Goal: Information Seeking & Learning: Learn about a topic

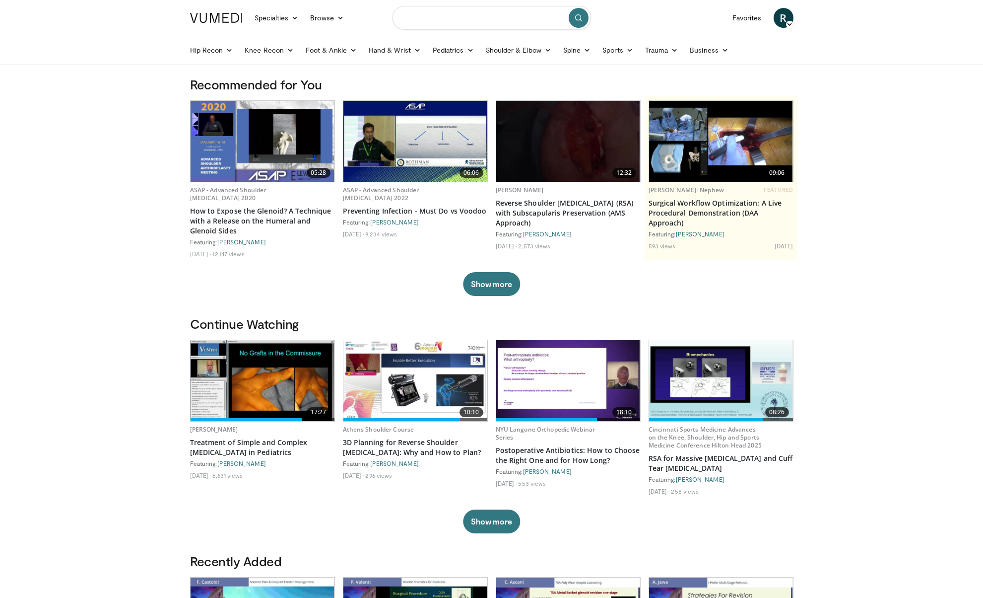
click at [461, 27] on input "Search topics, interventions" at bounding box center [492, 18] width 199 height 24
type input "**********"
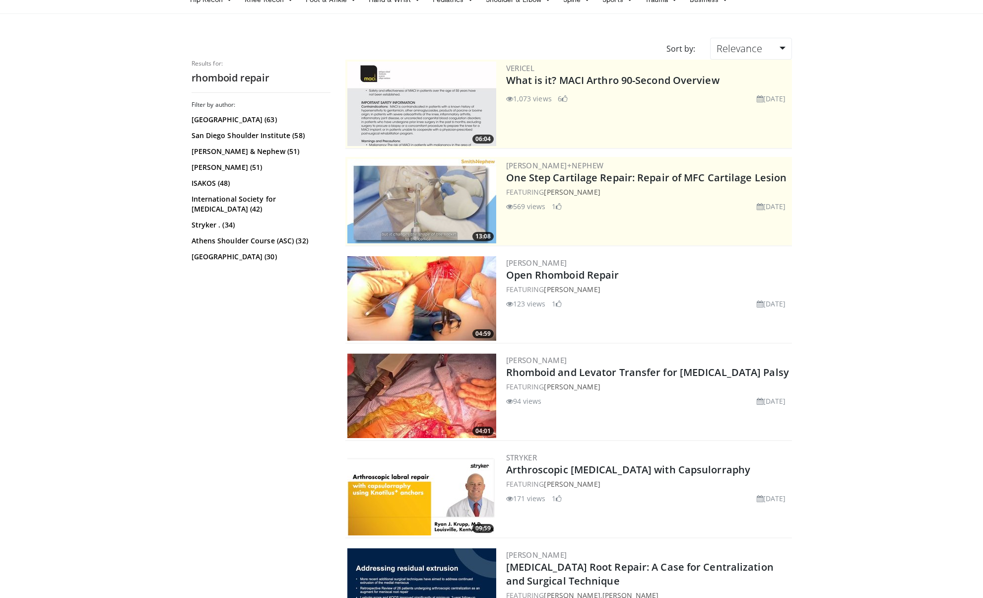
scroll to position [52, 0]
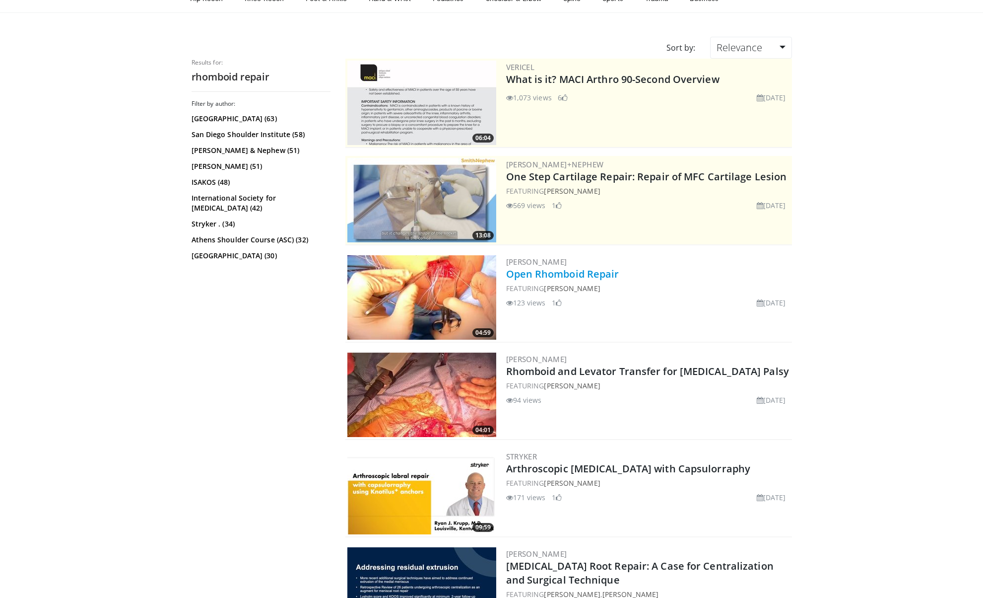
click at [572, 274] on link "Open Rhomboid Repair" at bounding box center [562, 273] width 113 height 13
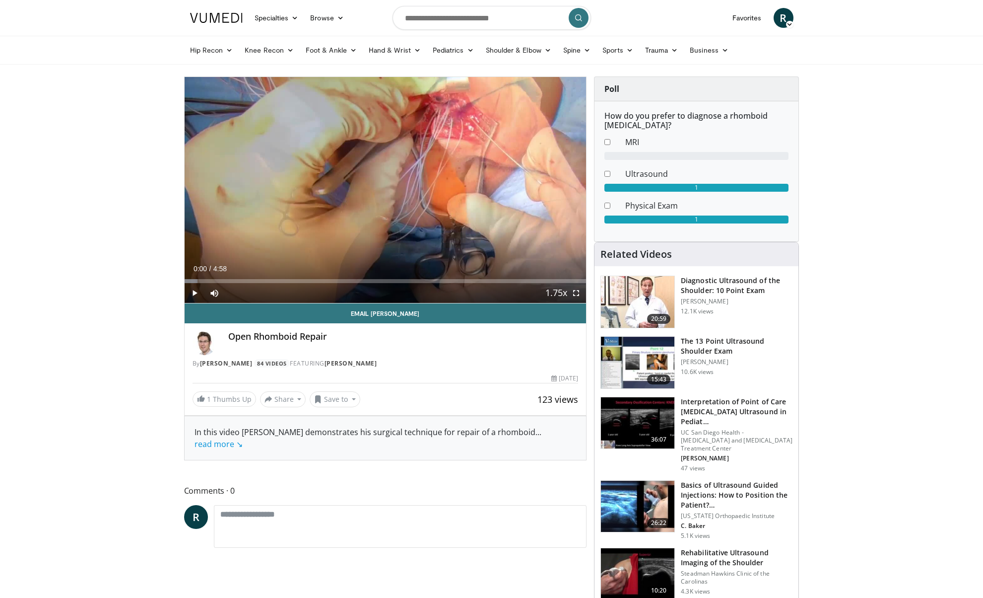
click at [575, 291] on span "Video Player" at bounding box center [576, 293] width 20 height 20
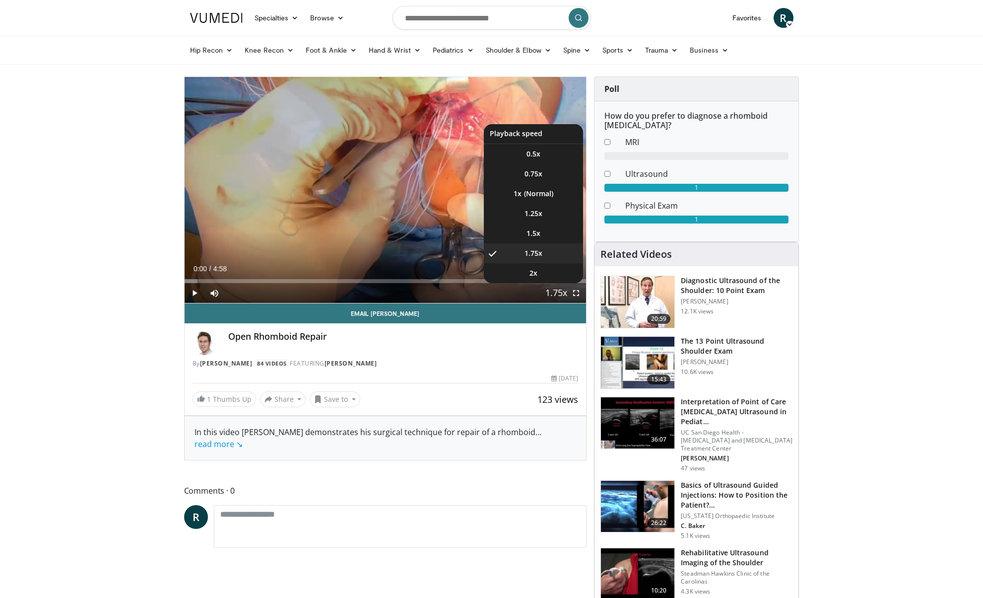
click at [550, 290] on span "Video Player" at bounding box center [557, 293] width 14 height 20
click at [527, 230] on span "1.5x" at bounding box center [534, 233] width 14 height 10
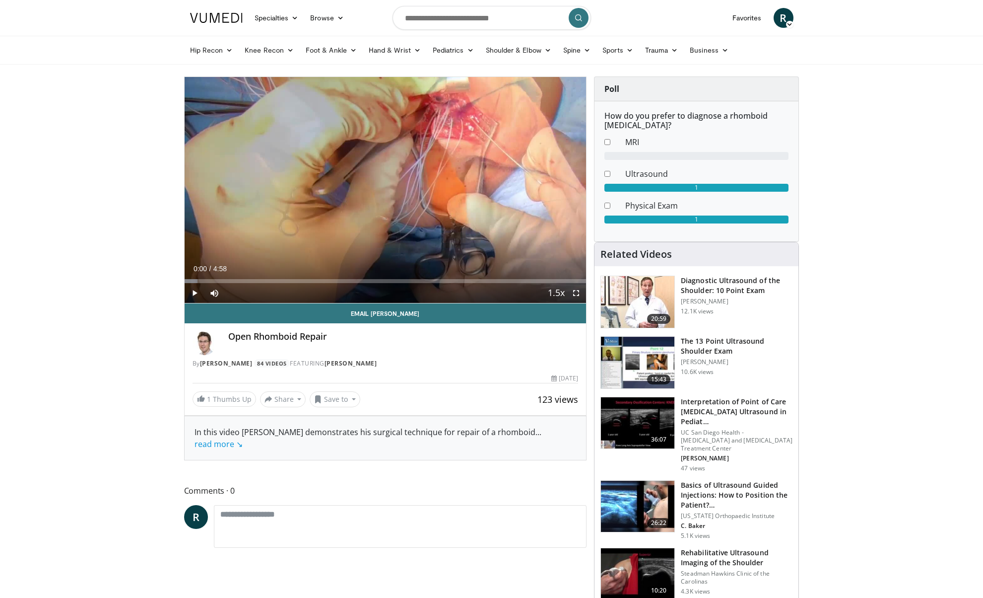
click at [577, 293] on span "Video Player" at bounding box center [576, 293] width 20 height 20
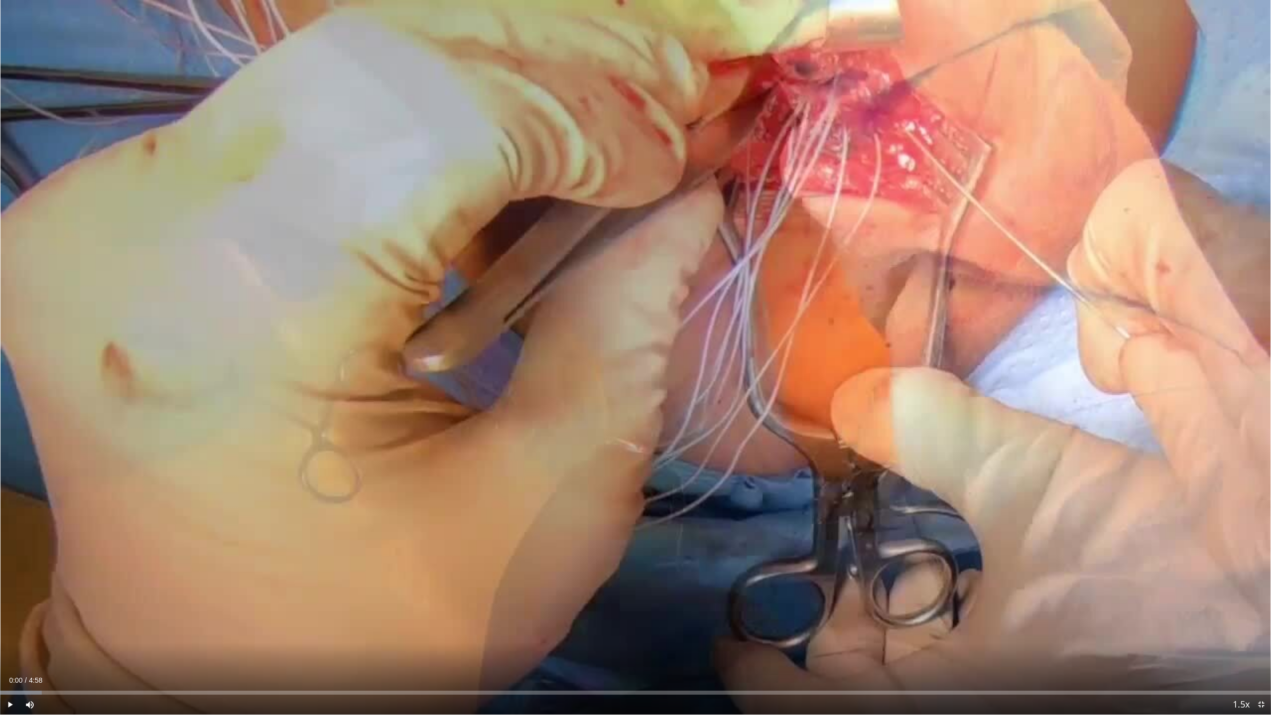
click at [12, 597] on span "Video Player" at bounding box center [10, 705] width 20 height 20
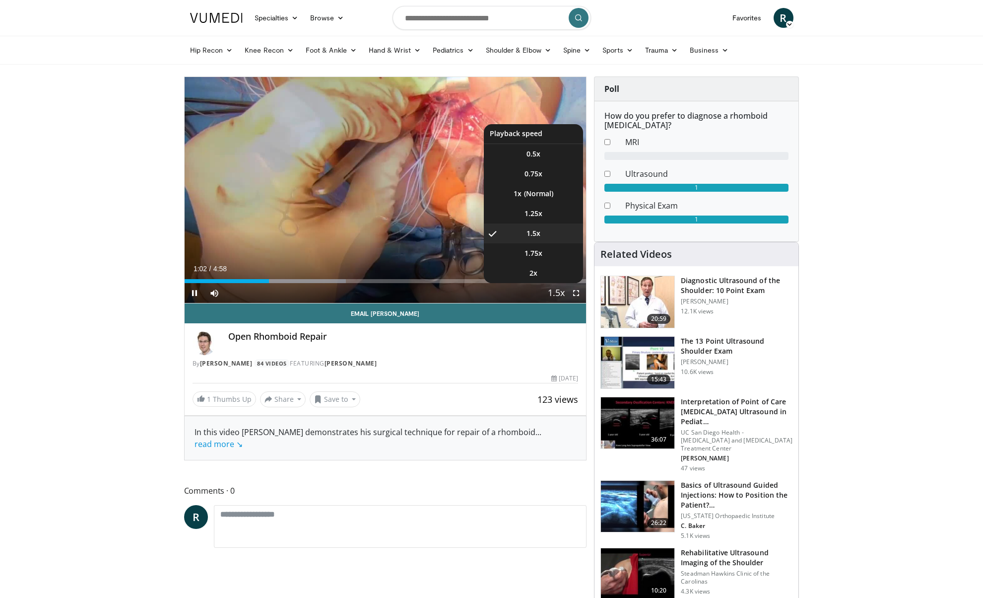
click at [552, 293] on span "Video Player" at bounding box center [557, 293] width 14 height 20
click at [532, 190] on li "1x" at bounding box center [533, 194] width 99 height 20
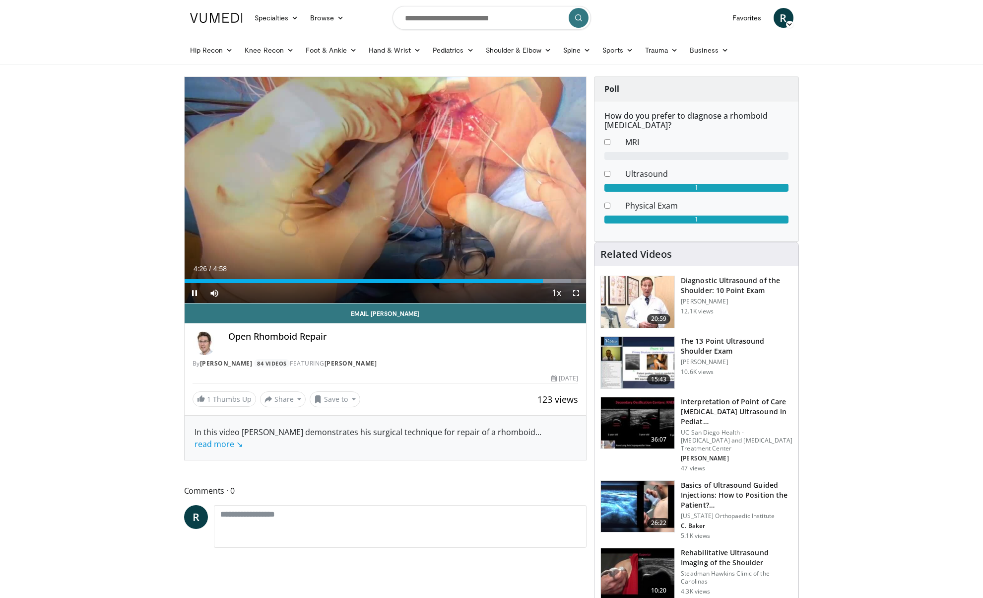
click at [195, 295] on span "Video Player" at bounding box center [195, 293] width 20 height 20
drag, startPoint x: 543, startPoint y: 282, endPoint x: 231, endPoint y: 270, distance: 312.5
click at [232, 283] on div "Current Time 4:26 / Duration 4:58 Play Skip Backward Skip Forward Mute 4% Loade…" at bounding box center [386, 293] width 402 height 20
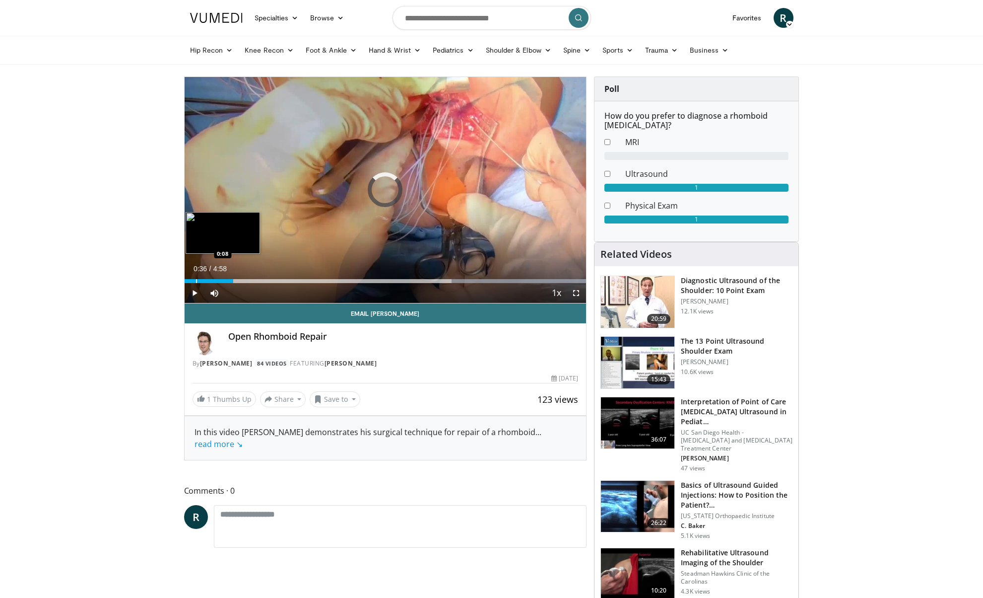
click at [196, 278] on div "Loaded : 100.00% 0:36 0:08" at bounding box center [386, 278] width 402 height 9
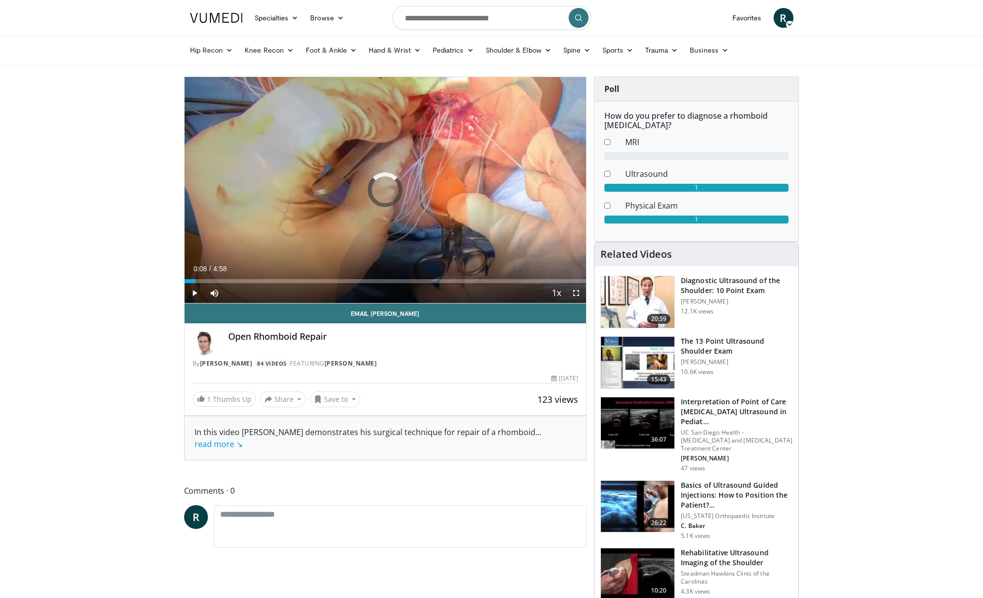
click at [193, 291] on span "Video Player" at bounding box center [195, 293] width 20 height 20
click at [243, 281] on div "Progress Bar" at bounding box center [243, 281] width 1 height 4
click at [257, 280] on div "Progress Bar" at bounding box center [257, 281] width 1 height 4
click at [249, 281] on div "Progress Bar" at bounding box center [249, 281] width 1 height 4
click at [190, 291] on span "Video Player" at bounding box center [195, 293] width 20 height 20
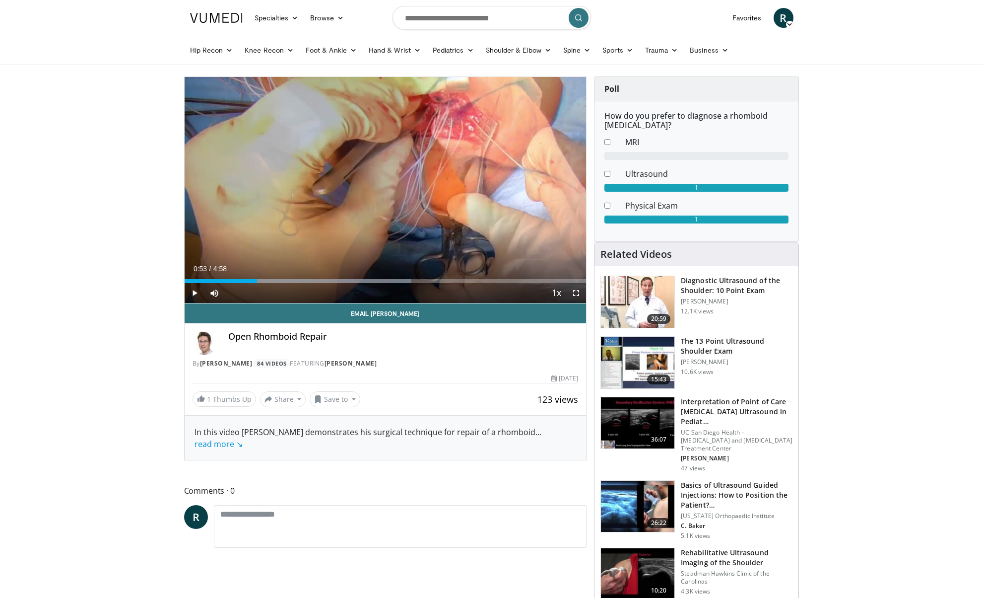
click at [197, 291] on span "Video Player" at bounding box center [195, 293] width 20 height 20
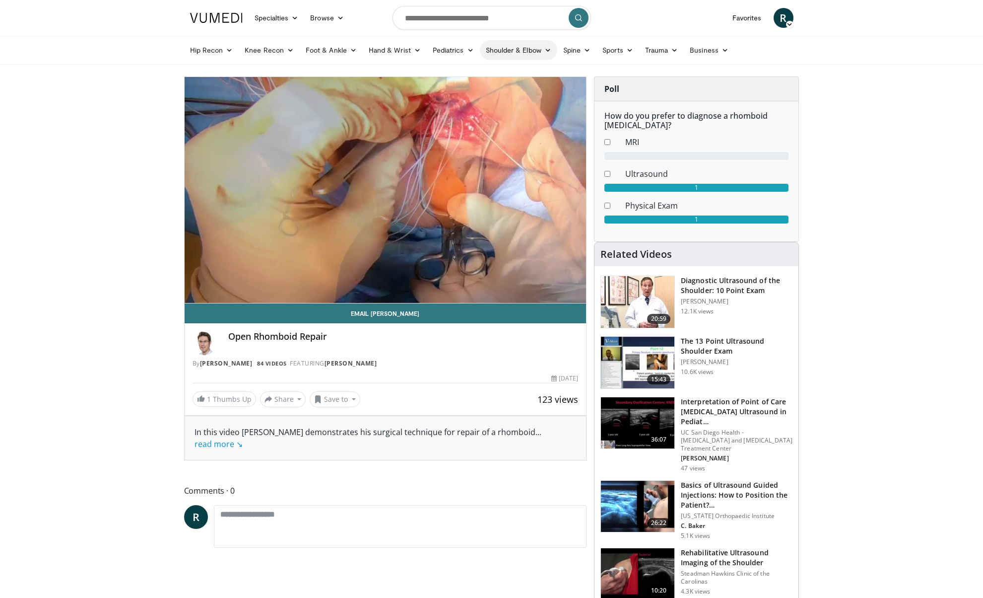
click at [532, 51] on link "Shoulder & Elbow" at bounding box center [518, 50] width 77 height 20
click at [462, 94] on link "Shoulder" at bounding box center [498, 89] width 118 height 16
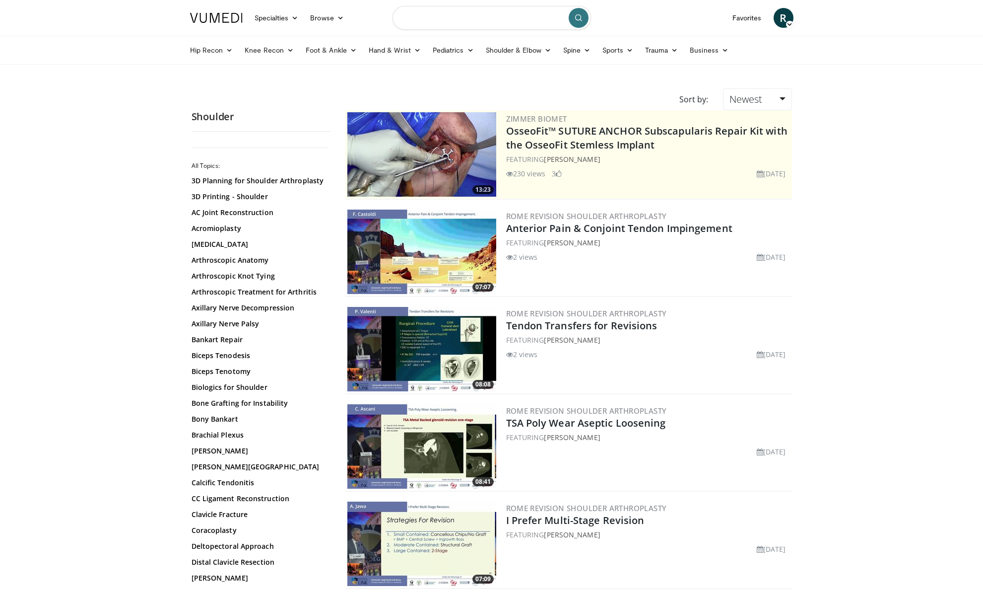
click at [440, 16] on input "Search topics, interventions" at bounding box center [492, 18] width 199 height 24
type input "**********"
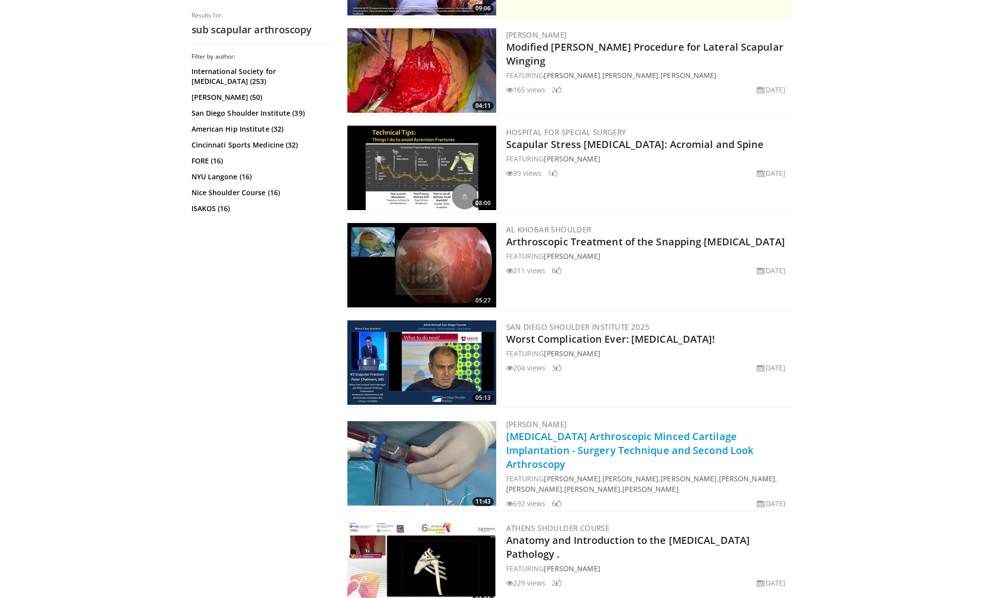
scroll to position [279, 0]
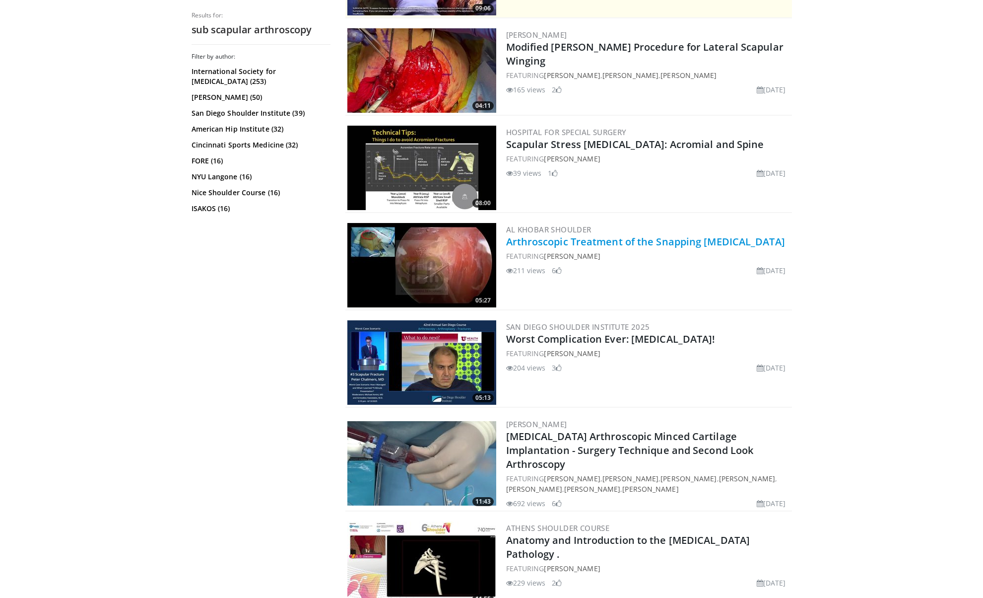
click at [586, 244] on link "Arthroscopic Treatment of the Snapping Scapula" at bounding box center [645, 241] width 279 height 13
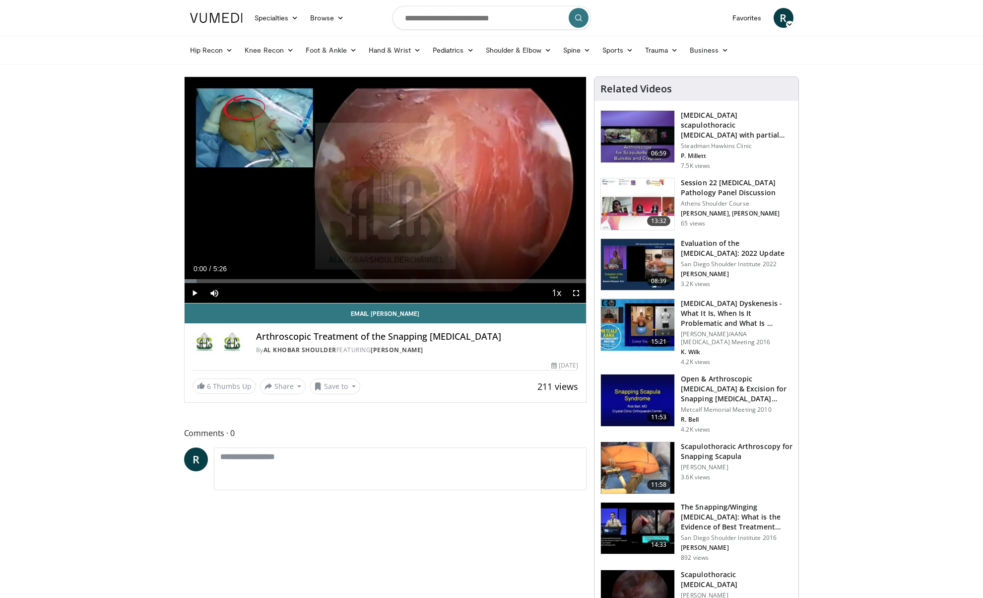
click at [193, 292] on span "Video Player" at bounding box center [195, 293] width 20 height 20
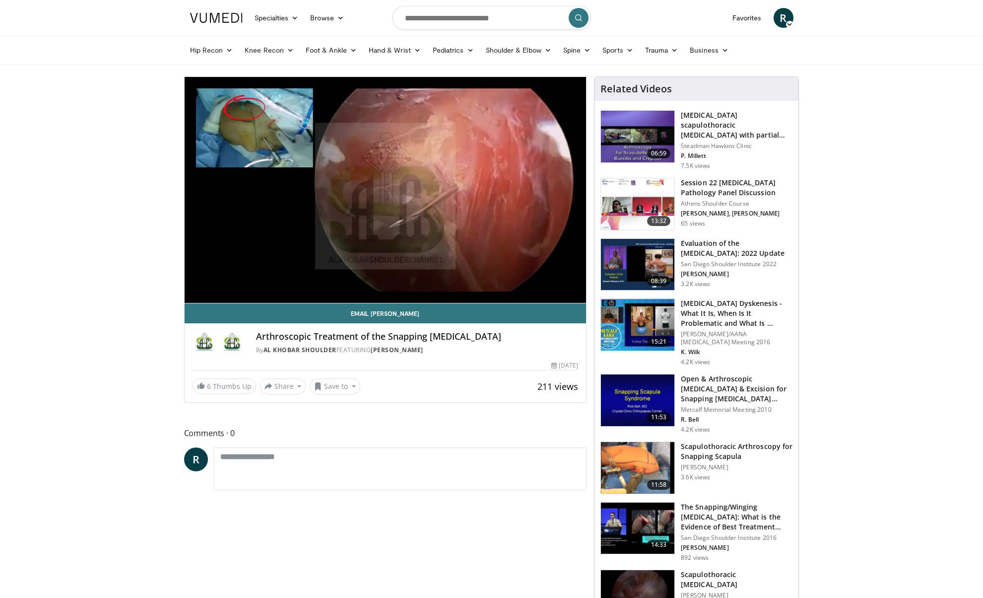
click at [705, 452] on h3 "Scapulothoracic Arthroscopy for Snapping Scapula" at bounding box center [737, 451] width 112 height 20
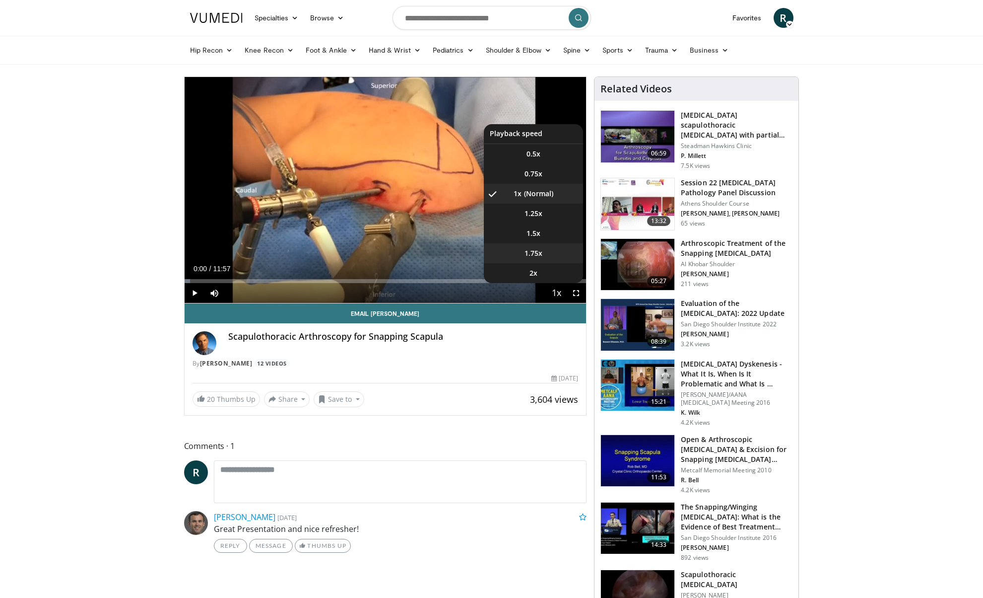
click at [541, 251] on span "1.75x" at bounding box center [534, 253] width 18 height 10
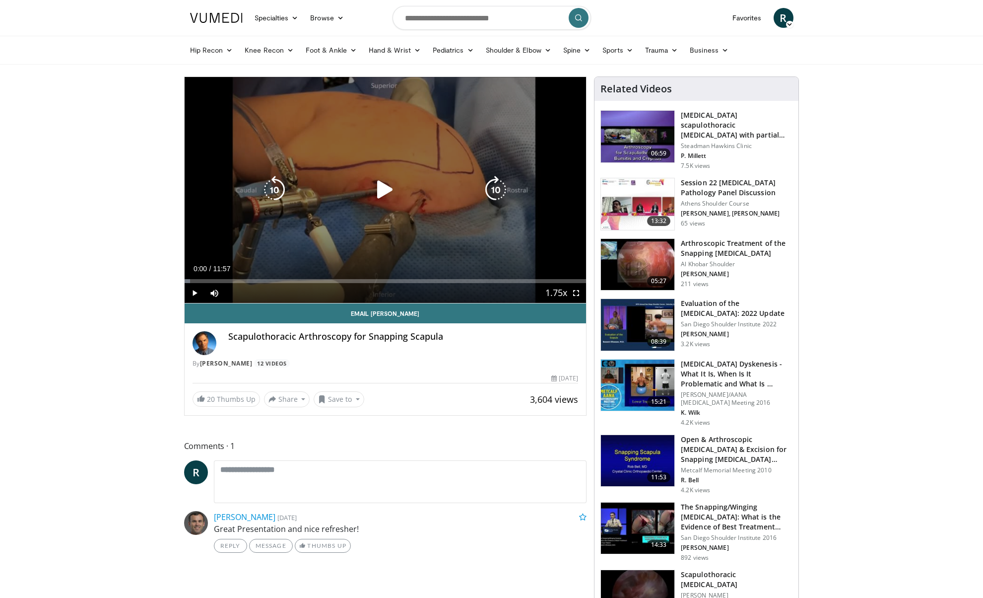
click at [380, 191] on icon "Video Player" at bounding box center [385, 190] width 28 height 28
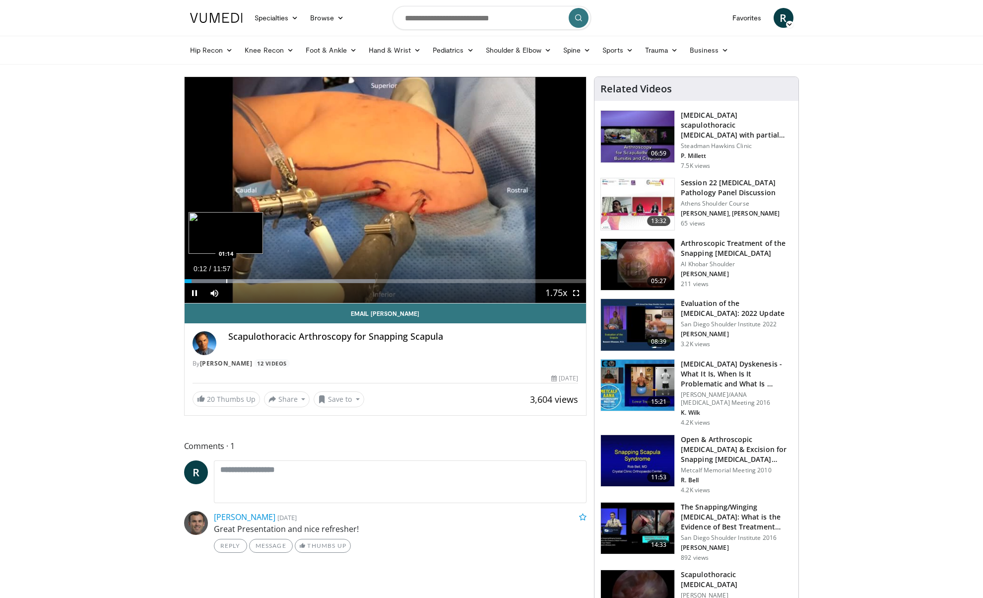
click at [226, 278] on div "Loaded : 47.45% 00:12 01:14" at bounding box center [386, 278] width 402 height 9
click at [263, 277] on div "Loaded : 58.62% 02:19 02:19" at bounding box center [386, 278] width 402 height 9
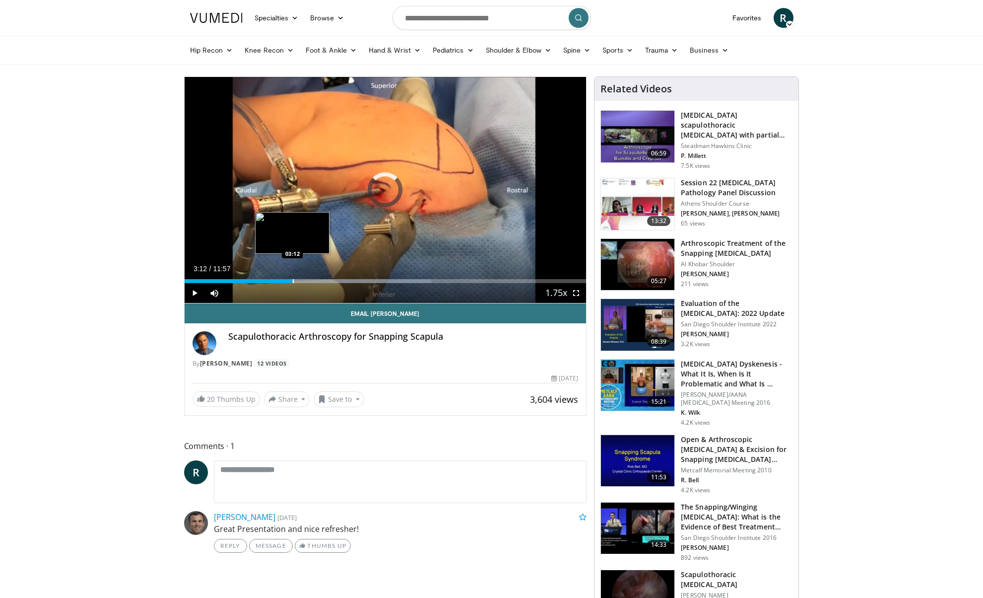
click at [293, 281] on div "Progress Bar" at bounding box center [293, 281] width 1 height 4
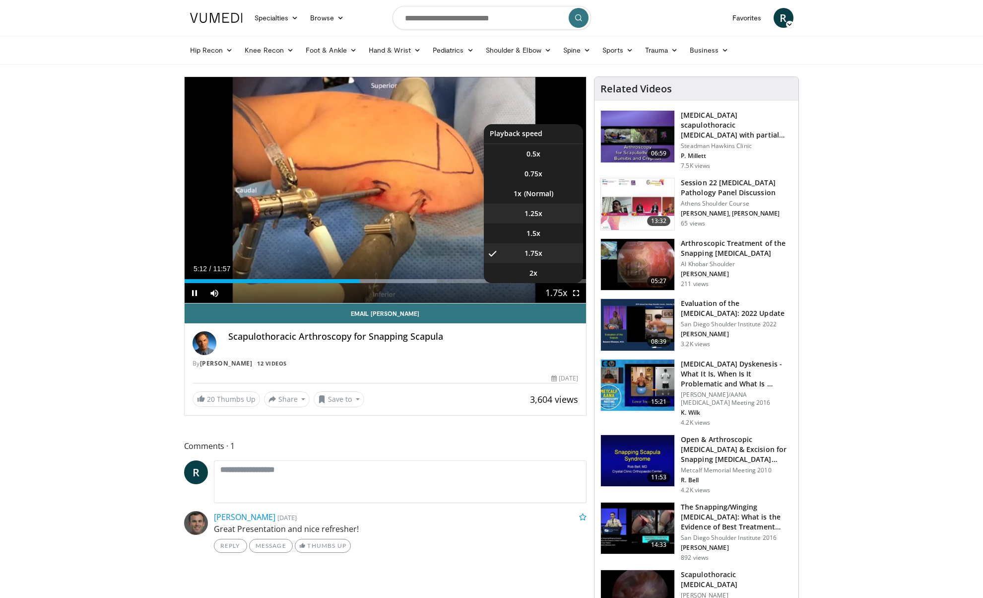
click at [529, 214] on span "1.25x" at bounding box center [534, 214] width 18 height 10
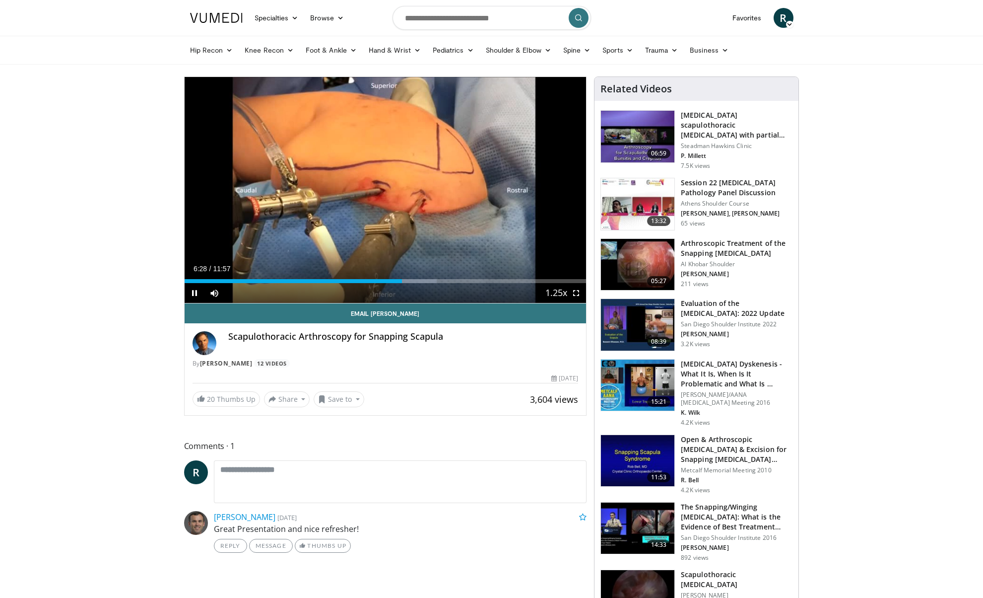
click at [192, 295] on span "Video Player" at bounding box center [195, 293] width 20 height 20
click at [191, 290] on span "Video Player" at bounding box center [195, 293] width 20 height 20
click at [191, 295] on span "Video Player" at bounding box center [195, 293] width 20 height 20
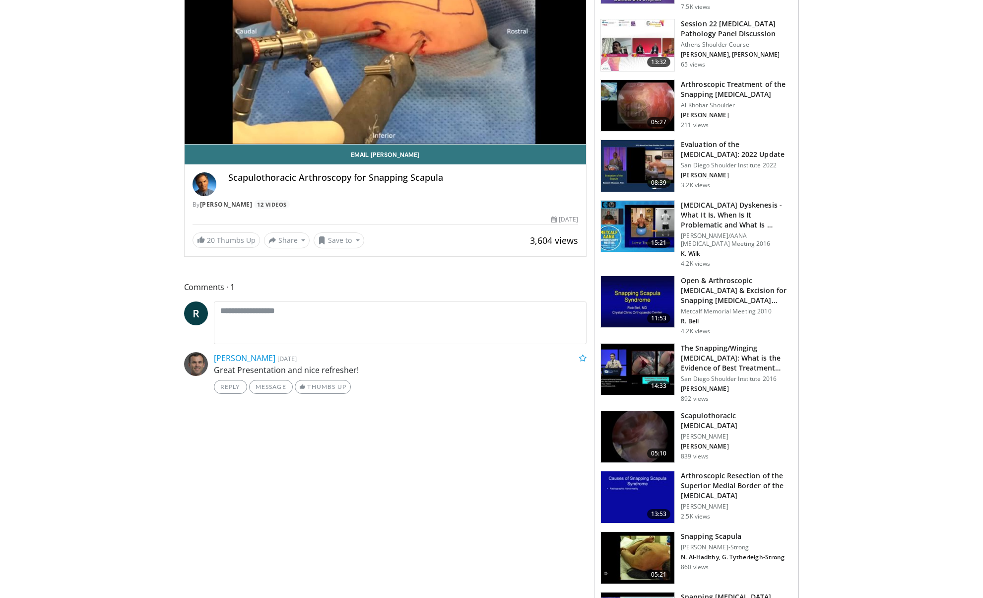
scroll to position [159, 0]
click at [738, 418] on h3 "Scapulothoracic [MEDICAL_DATA]" at bounding box center [737, 420] width 112 height 20
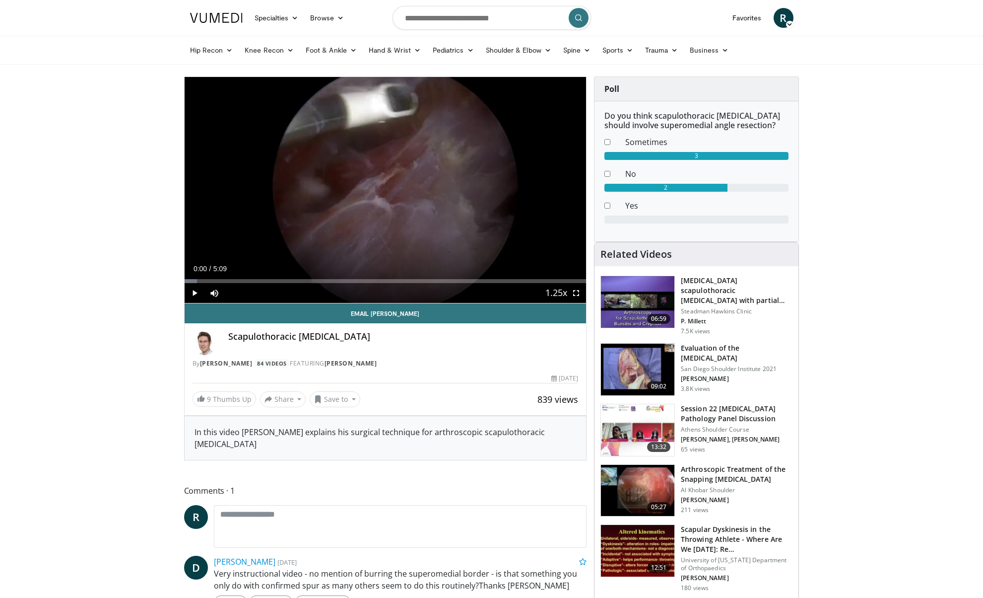
click at [192, 294] on span "Video Player" at bounding box center [195, 293] width 20 height 20
